Goal: Obtain resource: Download file/media

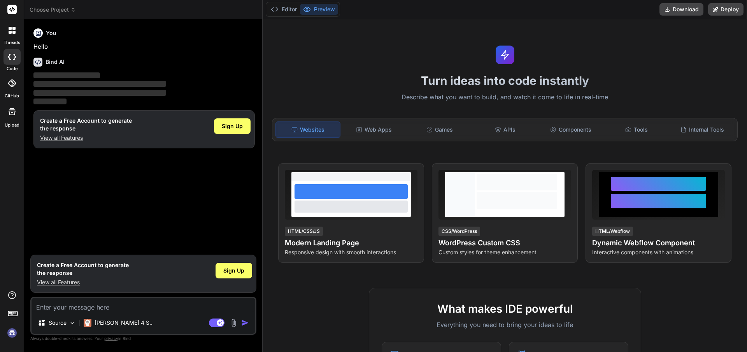
type textarea "x"
click at [367, 12] on button "Download" at bounding box center [682, 9] width 44 height 12
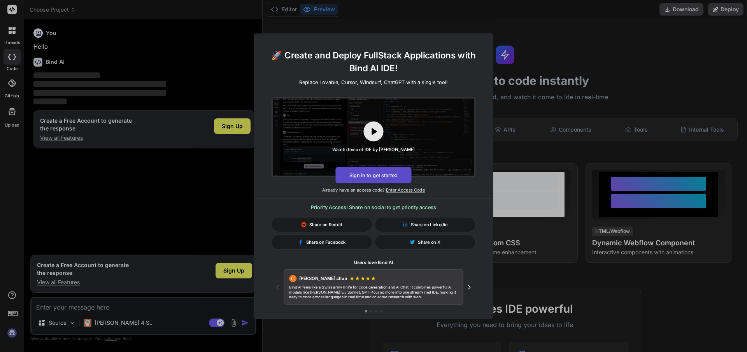
click at [367, 176] on button "Sign in to get started" at bounding box center [374, 175] width 76 height 16
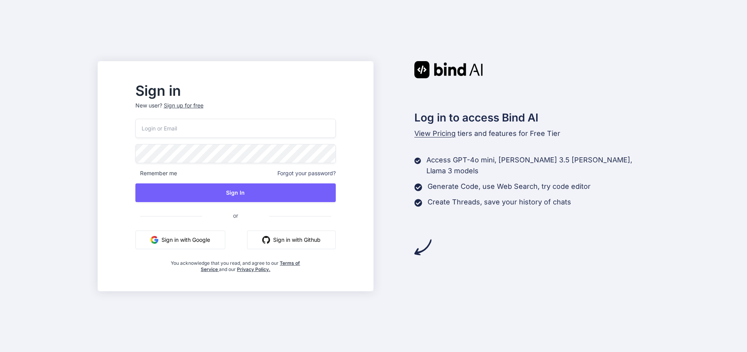
click at [439, 137] on p "View Pricing tiers and features for Free Tier" at bounding box center [532, 133] width 235 height 11
click at [438, 134] on span "View Pricing" at bounding box center [435, 133] width 41 height 8
click at [435, 134] on span "View Pricing" at bounding box center [435, 133] width 41 height 8
